Goal: Information Seeking & Learning: Learn about a topic

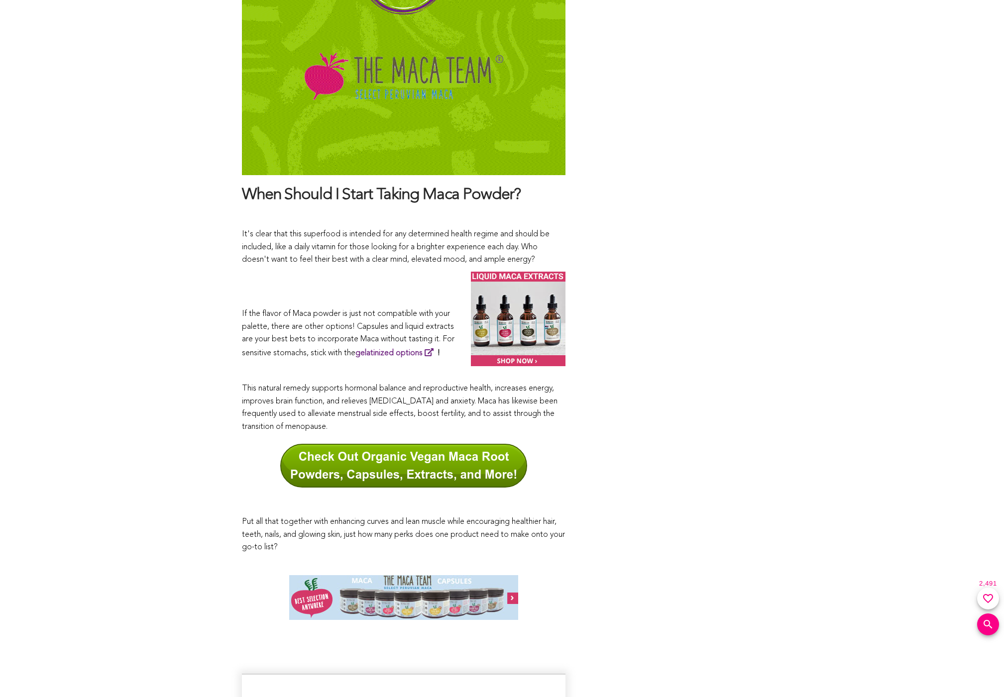
scroll to position [5164, 0]
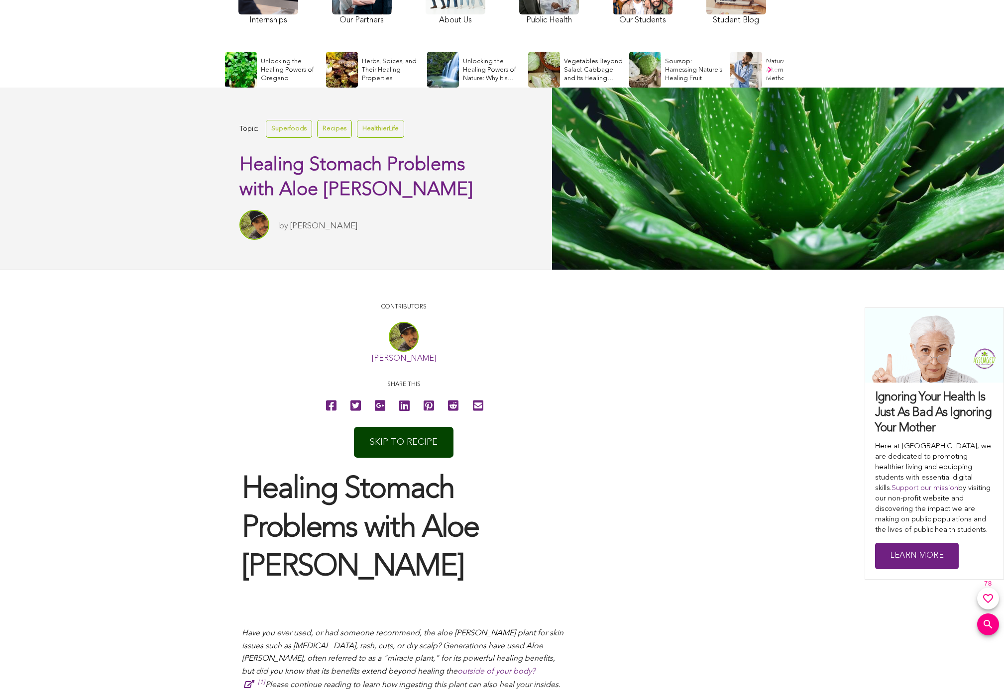
scroll to position [208, 0]
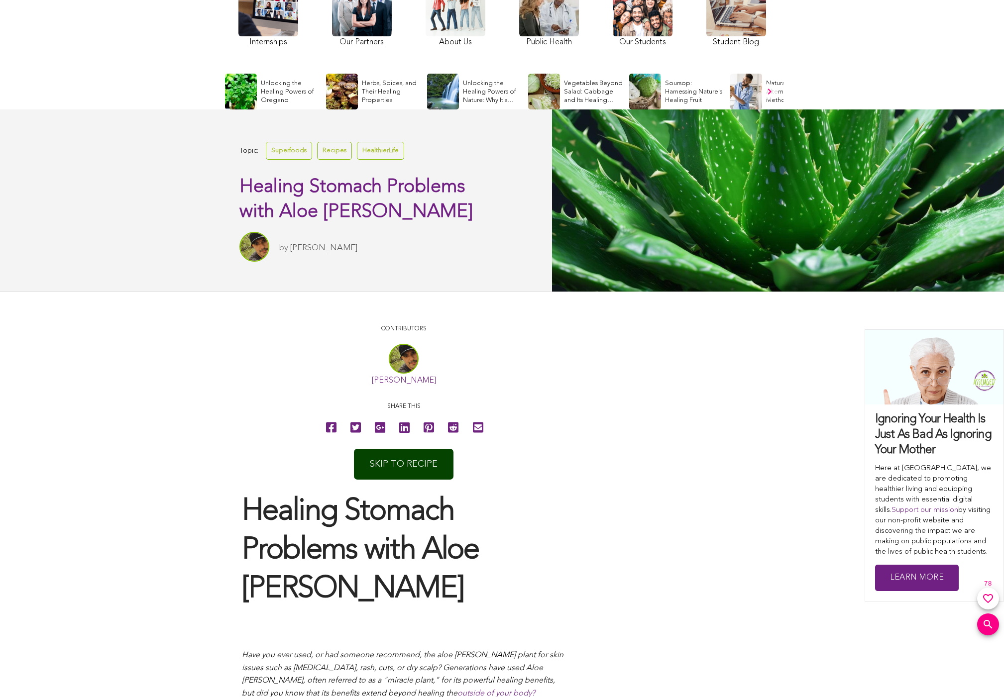
click at [309, 247] on link "Jose Diaz" at bounding box center [323, 248] width 67 height 8
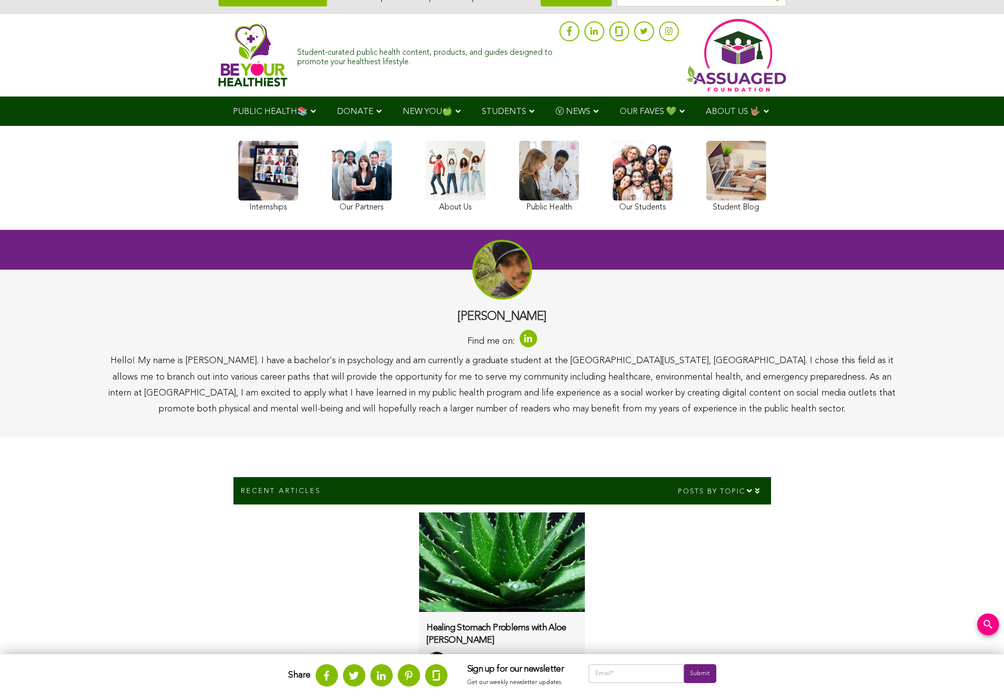
scroll to position [25, 0]
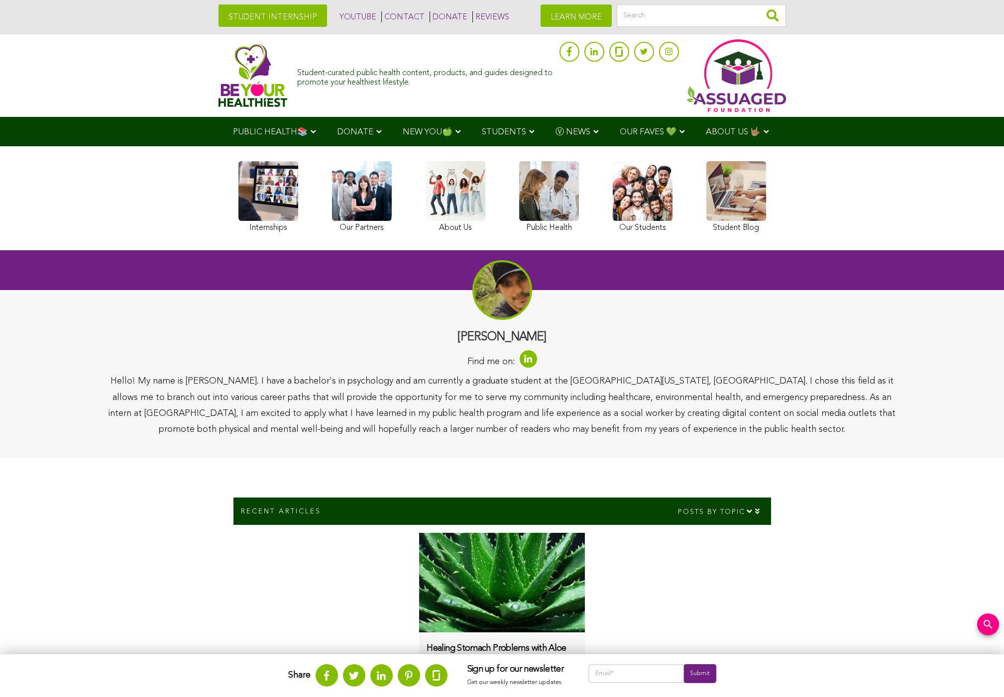
click at [528, 358] on link at bounding box center [528, 358] width 17 height 17
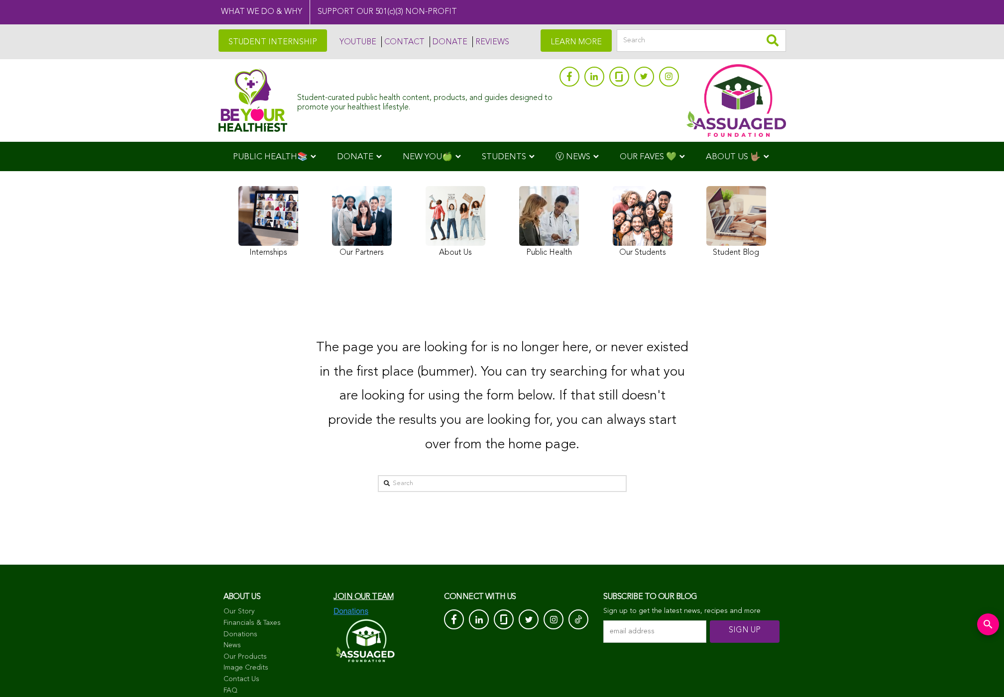
click at [736, 222] on link at bounding box center [736, 223] width 60 height 74
